Goal: Information Seeking & Learning: Compare options

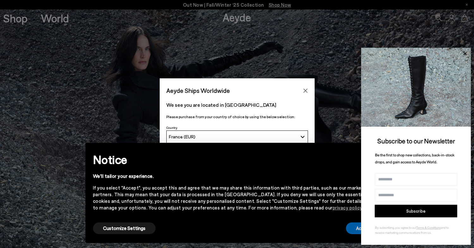
click at [353, 228] on button "Accept" at bounding box center [363, 228] width 35 height 12
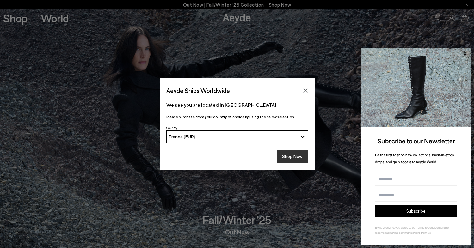
click at [294, 157] on button "Shop Now" at bounding box center [292, 156] width 31 height 13
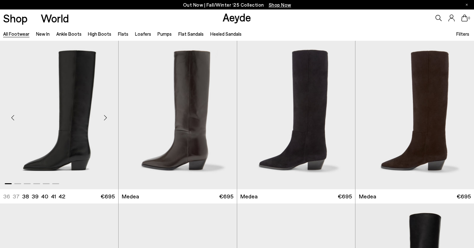
click at [104, 116] on div "Next slide" at bounding box center [105, 117] width 19 height 19
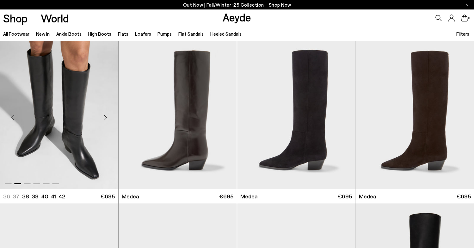
click at [104, 116] on div "Next slide" at bounding box center [105, 117] width 19 height 19
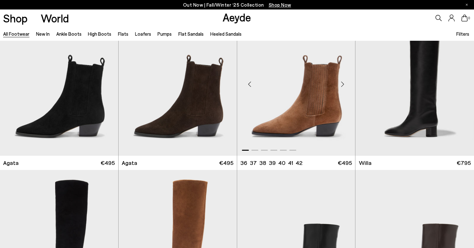
scroll to position [197, 0]
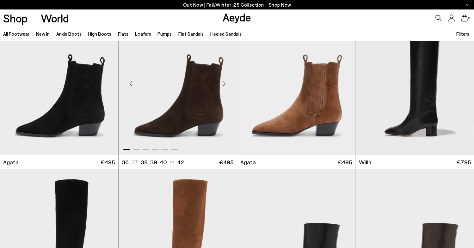
click at [222, 83] on div "Next slide" at bounding box center [224, 83] width 19 height 19
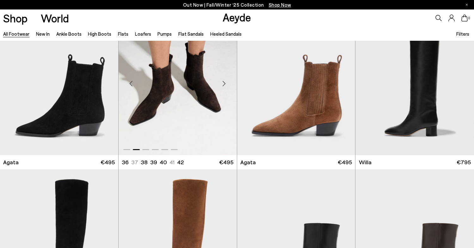
click at [222, 83] on div "Next slide" at bounding box center [224, 83] width 19 height 19
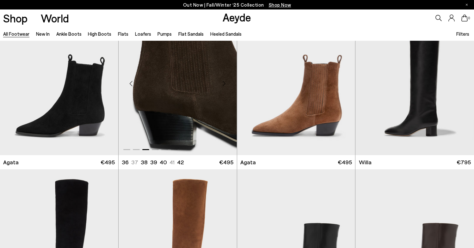
click at [222, 83] on div "Next slide" at bounding box center [224, 83] width 19 height 19
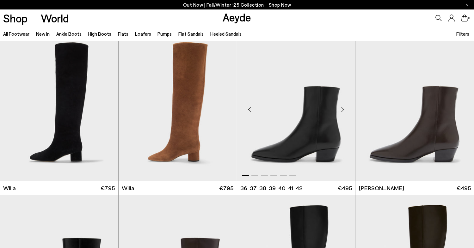
scroll to position [306, 0]
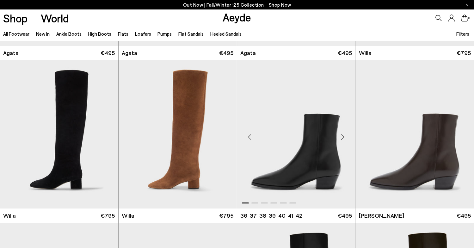
click at [342, 135] on div "Next slide" at bounding box center [342, 136] width 19 height 19
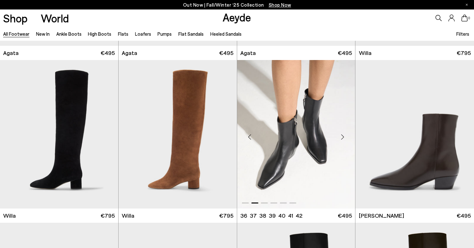
click at [342, 135] on div "Next slide" at bounding box center [342, 136] width 19 height 19
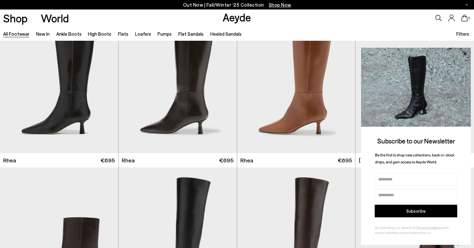
scroll to position [1292, 0]
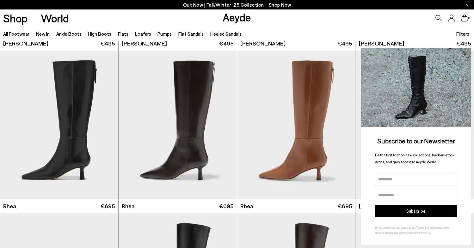
click at [463, 54] on icon at bounding box center [464, 54] width 8 height 8
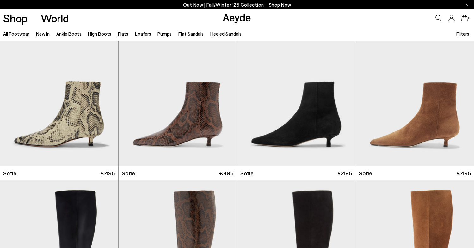
scroll to position [2274, 0]
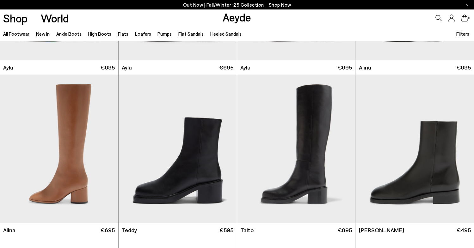
scroll to position [3717, 0]
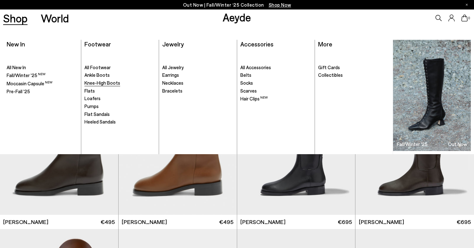
click at [112, 84] on span "Knee-High Boots" at bounding box center [102, 83] width 36 height 6
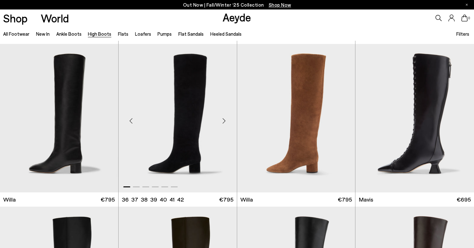
scroll to position [161, 0]
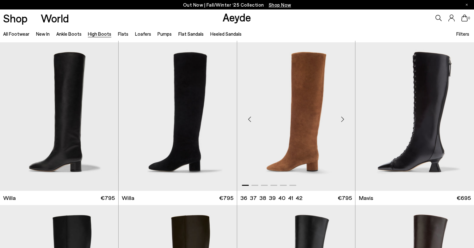
click at [343, 116] on div "Next slide" at bounding box center [342, 119] width 19 height 19
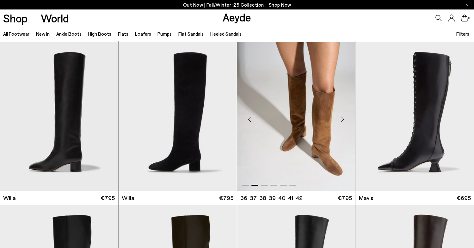
click at [343, 117] on div "Next slide" at bounding box center [342, 119] width 19 height 19
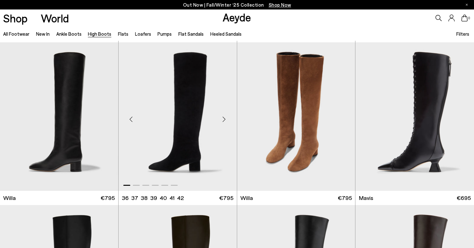
click at [225, 119] on div "Next slide" at bounding box center [224, 119] width 19 height 19
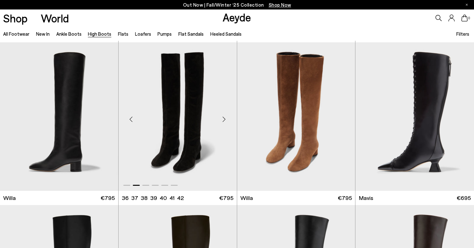
click at [225, 119] on div "Next slide" at bounding box center [224, 119] width 19 height 19
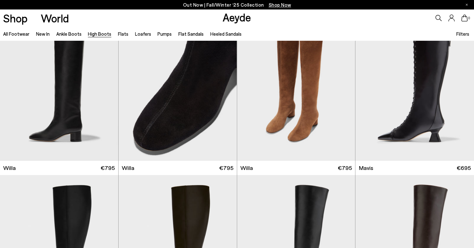
scroll to position [191, 0]
click at [64, 34] on link "Ankle Boots" at bounding box center [68, 34] width 25 height 6
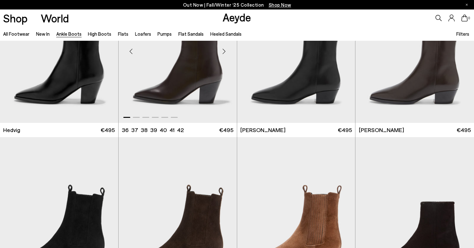
scroll to position [168, 0]
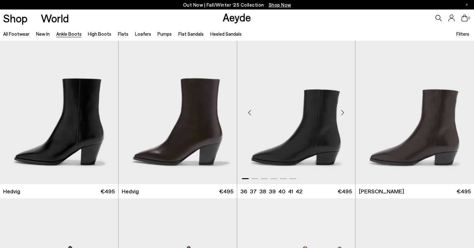
click at [342, 109] on div "Next slide" at bounding box center [342, 112] width 19 height 19
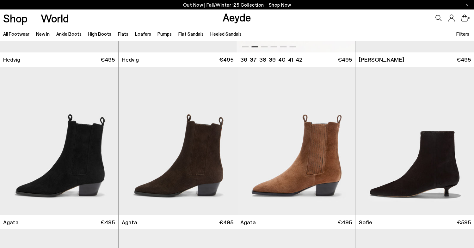
scroll to position [299, 0]
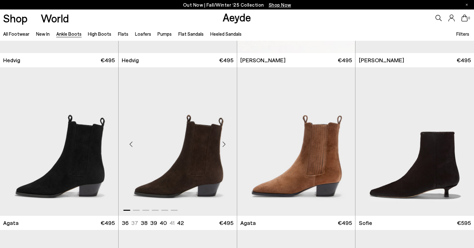
click at [225, 145] on div "Next slide" at bounding box center [224, 144] width 19 height 19
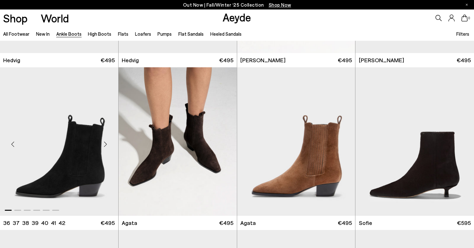
click at [104, 144] on div "Next slide" at bounding box center [105, 144] width 19 height 19
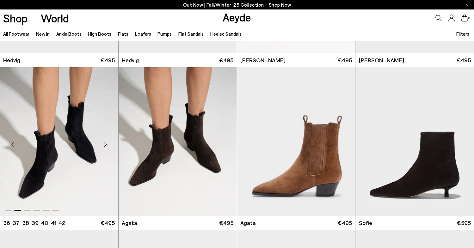
click at [104, 144] on div "Next slide" at bounding box center [105, 144] width 19 height 19
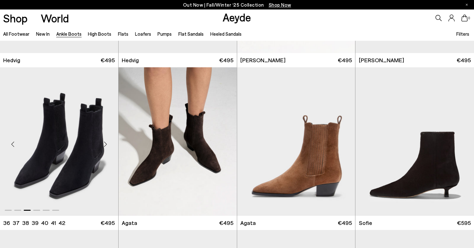
click at [106, 144] on div "Next slide" at bounding box center [105, 144] width 19 height 19
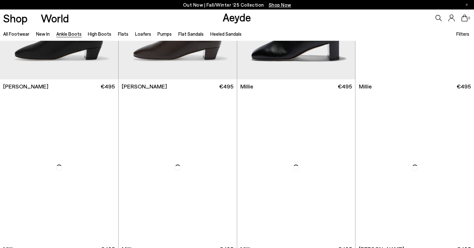
scroll to position [1283, 0]
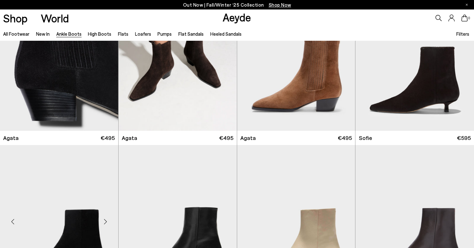
scroll to position [266, 0]
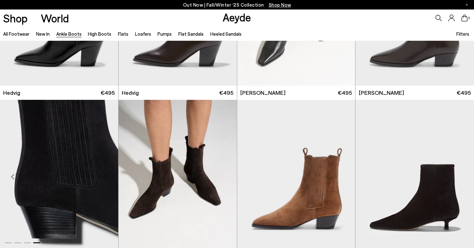
click at [106, 143] on img "4 / 6" at bounding box center [59, 174] width 118 height 149
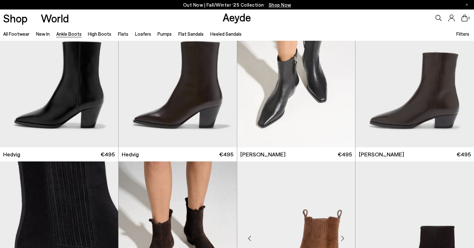
scroll to position [204, 0]
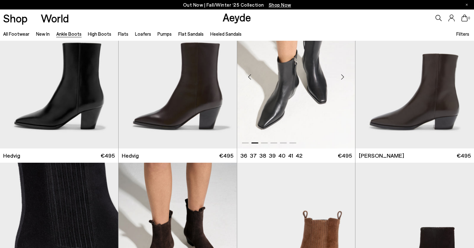
click at [333, 86] on div "Next slide" at bounding box center [342, 76] width 19 height 19
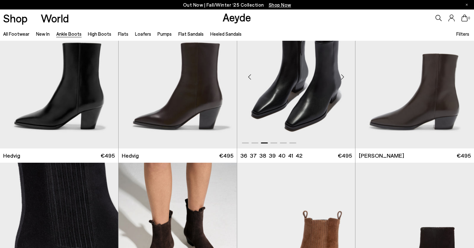
click at [343, 78] on div "Next slide" at bounding box center [342, 76] width 19 height 19
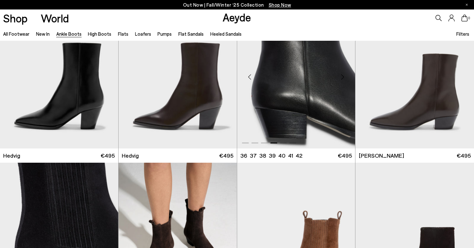
click at [343, 78] on div "Next slide" at bounding box center [342, 76] width 19 height 19
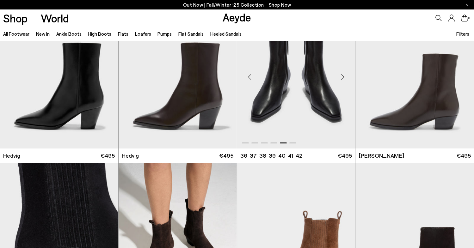
click at [299, 106] on img "5 / 6" at bounding box center [296, 74] width 118 height 149
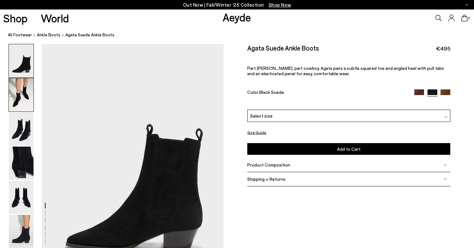
click at [22, 101] on img at bounding box center [21, 94] width 25 height 33
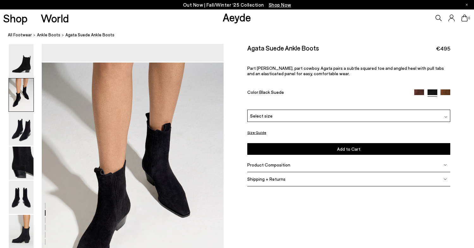
scroll to position [244, 0]
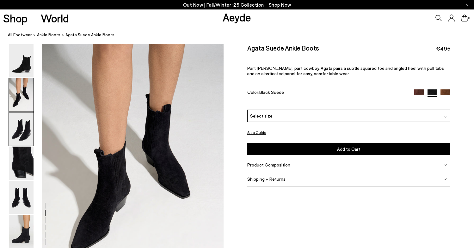
click at [23, 117] on img at bounding box center [21, 129] width 25 height 33
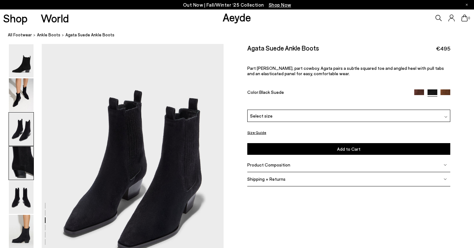
click at [25, 156] on img at bounding box center [21, 163] width 25 height 33
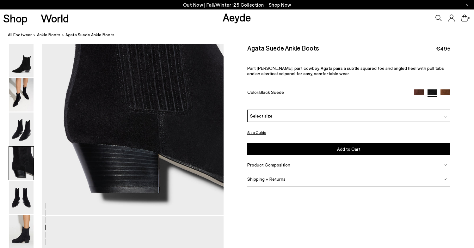
scroll to position [806, 0]
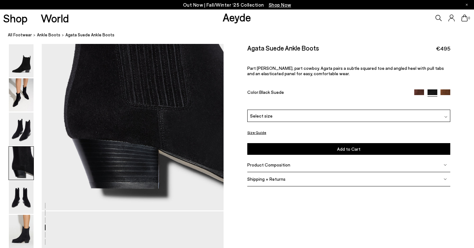
click at [286, 168] on div "Product Composition" at bounding box center [348, 165] width 203 height 14
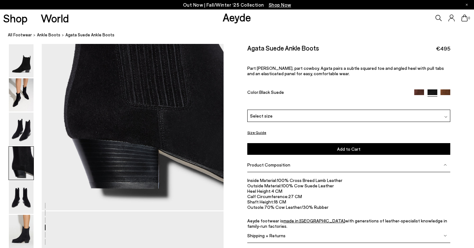
click at [23, 199] on img at bounding box center [21, 197] width 25 height 33
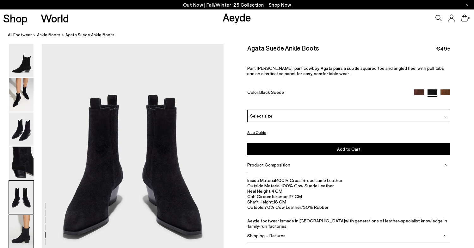
click at [23, 230] on img at bounding box center [21, 231] width 25 height 33
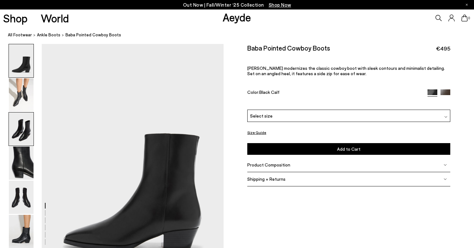
click at [24, 125] on img at bounding box center [21, 129] width 25 height 33
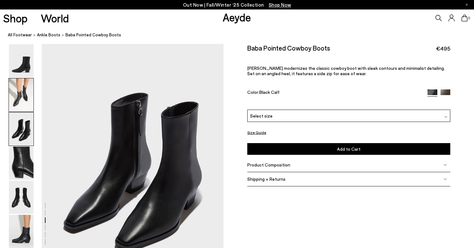
click at [22, 93] on img at bounding box center [21, 94] width 25 height 33
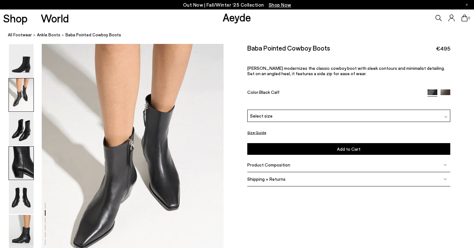
click at [13, 154] on img at bounding box center [21, 163] width 25 height 33
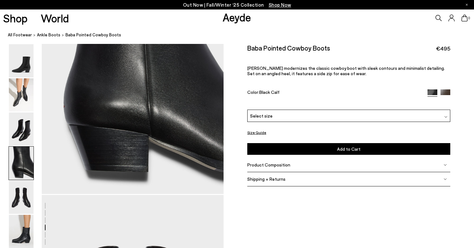
scroll to position [822, 0]
click at [286, 159] on div "Product Composition" at bounding box center [348, 165] width 203 height 14
